Goal: Task Accomplishment & Management: Manage account settings

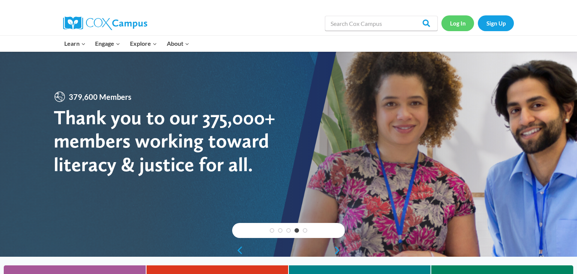
click at [458, 24] on link "Log In" at bounding box center [457, 22] width 33 height 15
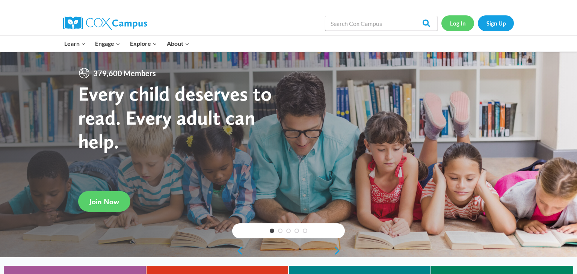
click at [458, 22] on link "Log In" at bounding box center [457, 22] width 33 height 15
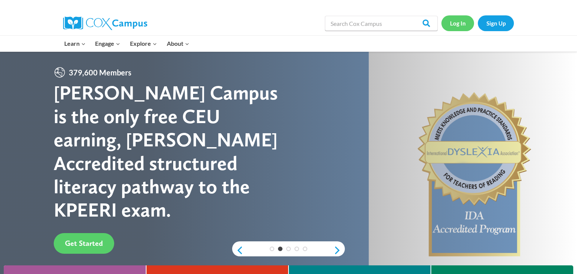
click at [460, 25] on link "Log In" at bounding box center [457, 22] width 33 height 15
